Goal: Task Accomplishment & Management: Manage account settings

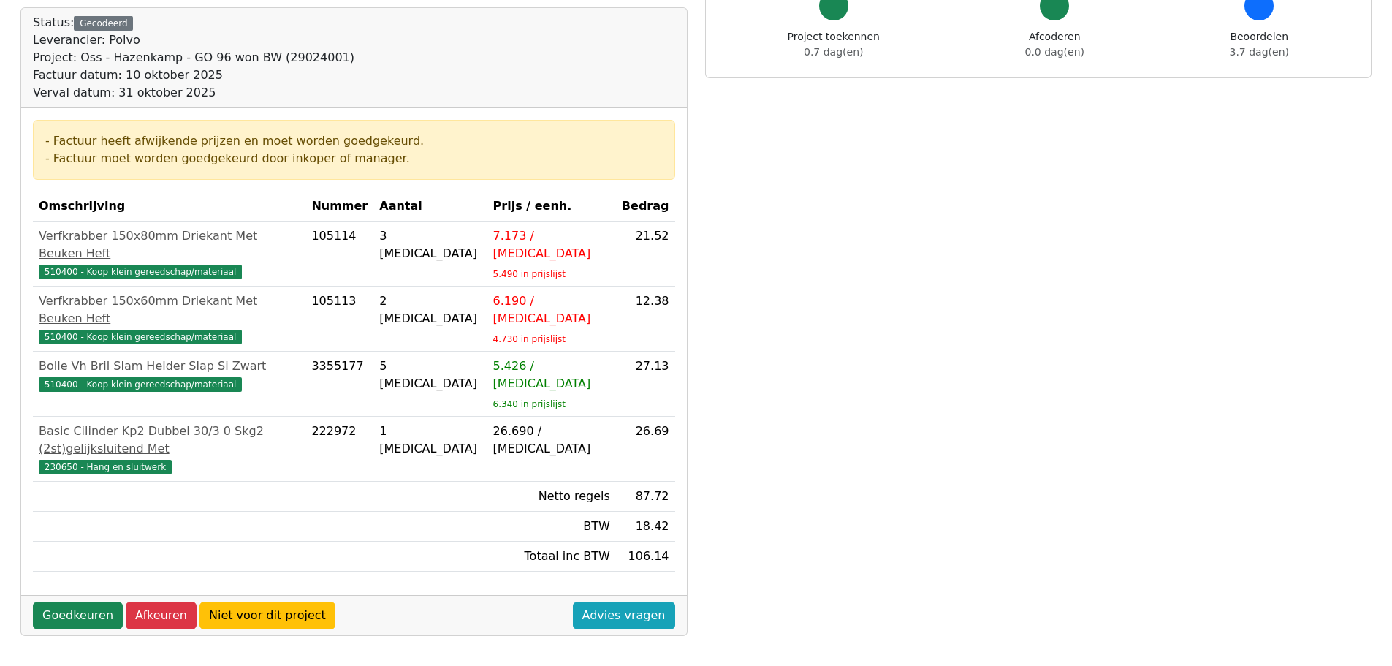
scroll to position [146, 0]
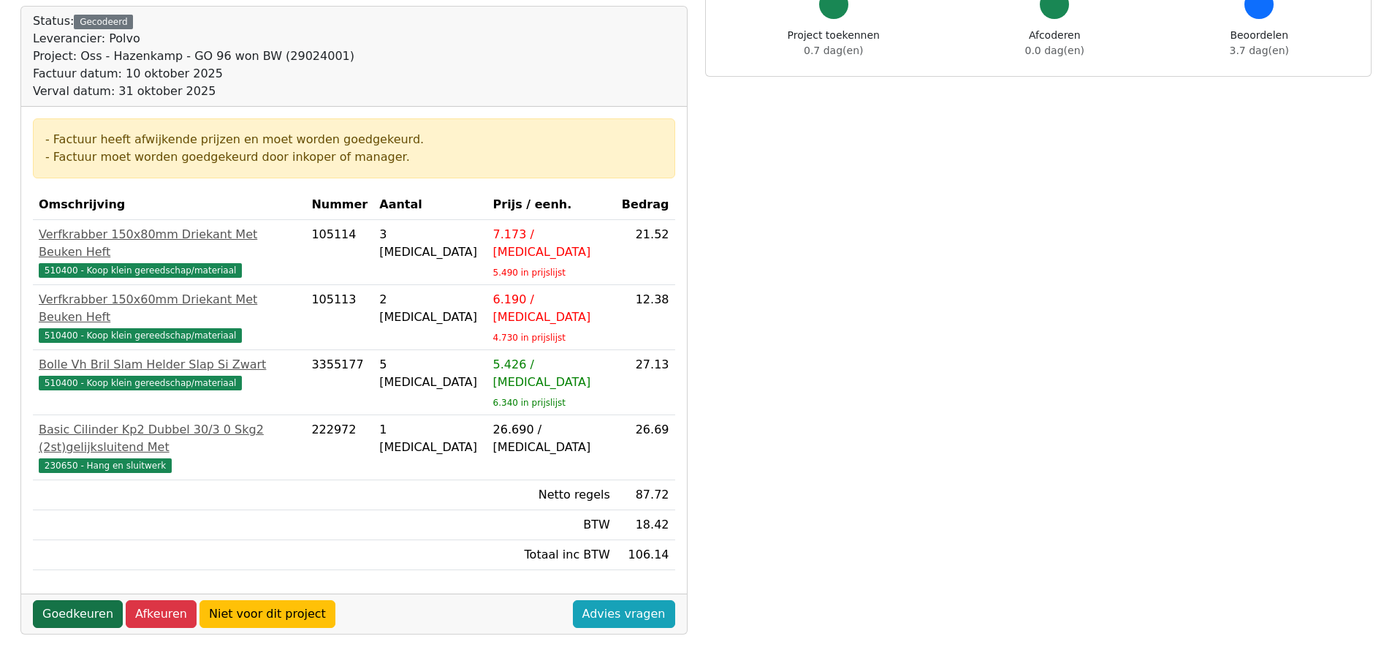
click at [95, 600] on link "Goedkeuren" at bounding box center [78, 614] width 90 height 28
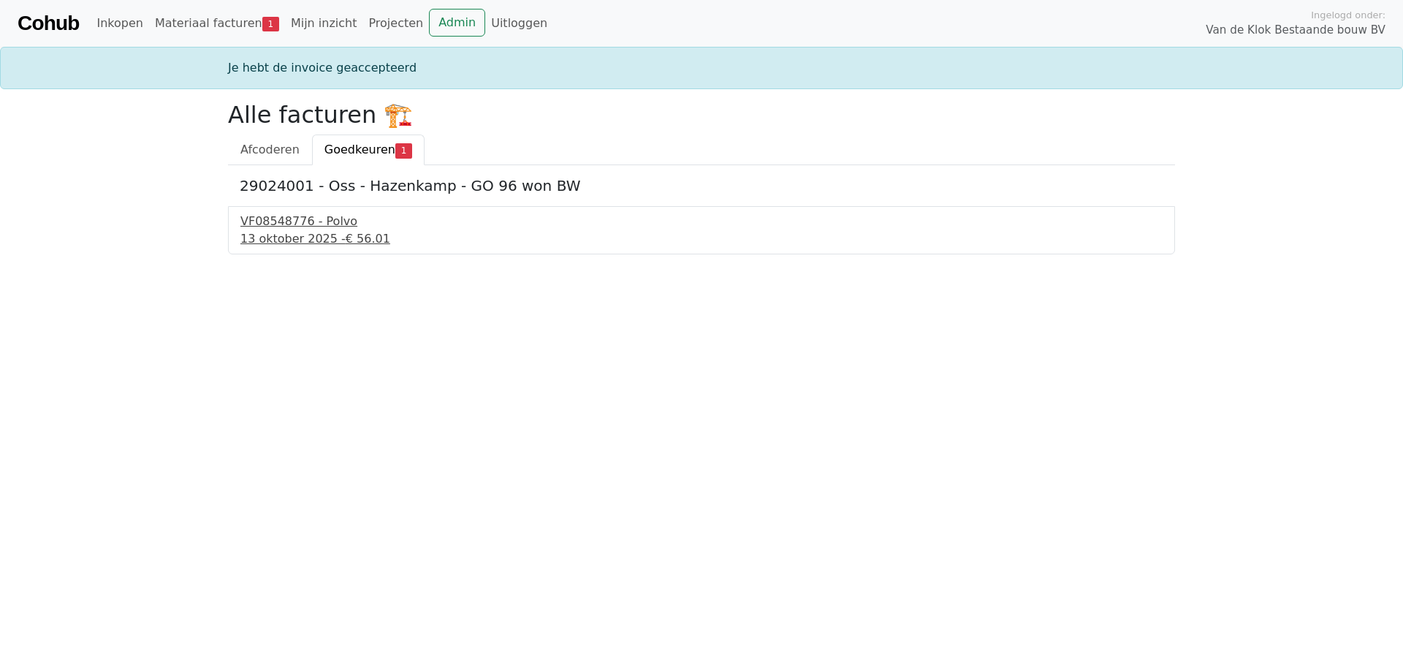
click at [329, 230] on div "13 oktober 2025 - € 56.01" at bounding box center [701, 239] width 922 height 18
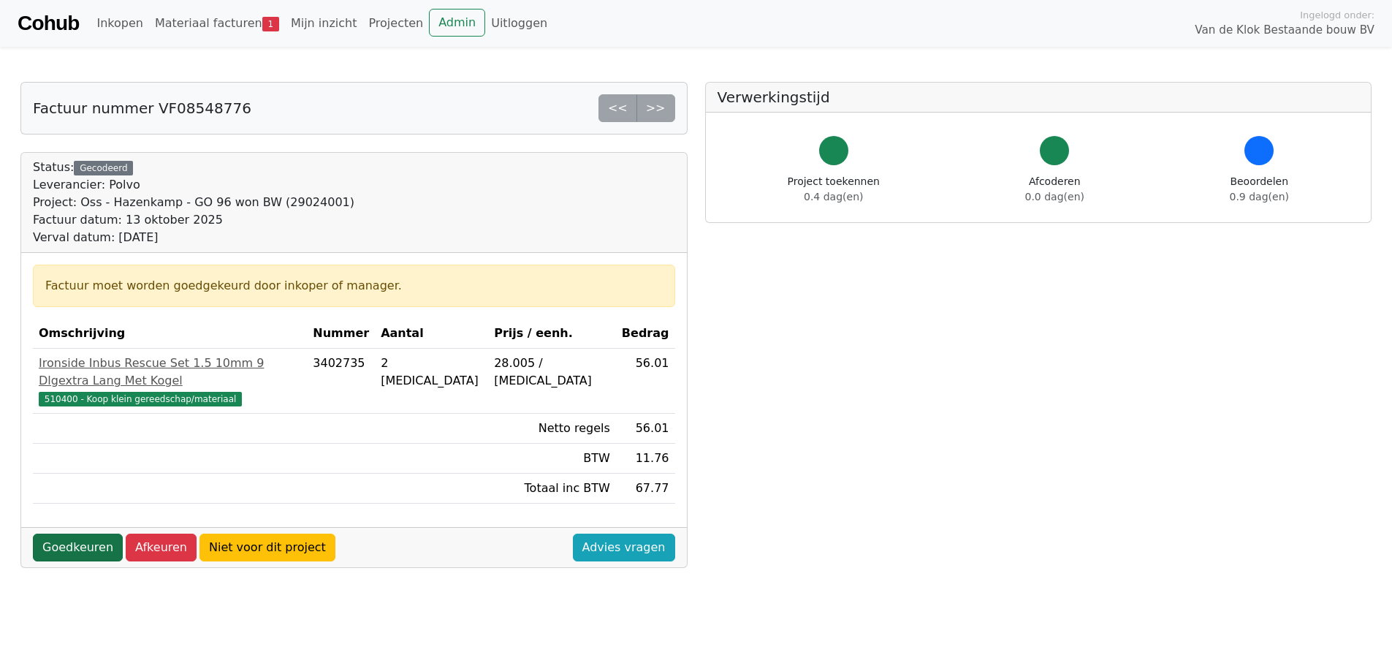
click at [82, 533] on link "Goedkeuren" at bounding box center [78, 547] width 90 height 28
